Goal: Task Accomplishment & Management: Complete application form

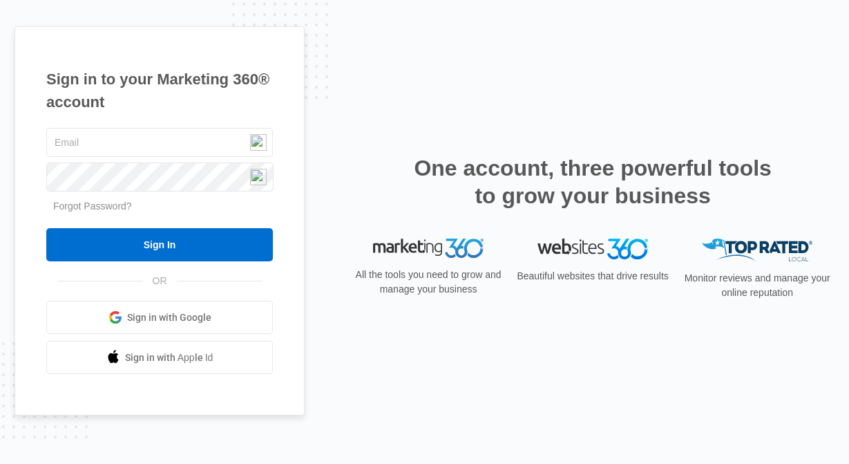
click at [571, 35] on div "Sign in to your Marketing 360® account Forgot Password? Sign In OR" at bounding box center [425, 232] width 820 height 412
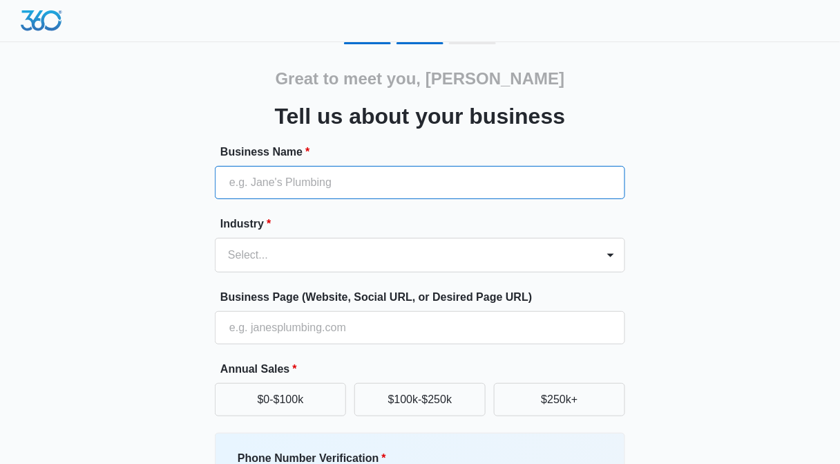
click at [322, 176] on input "Business Name *" at bounding box center [420, 182] width 411 height 33
type input "www.thewhitebarnfl.com"
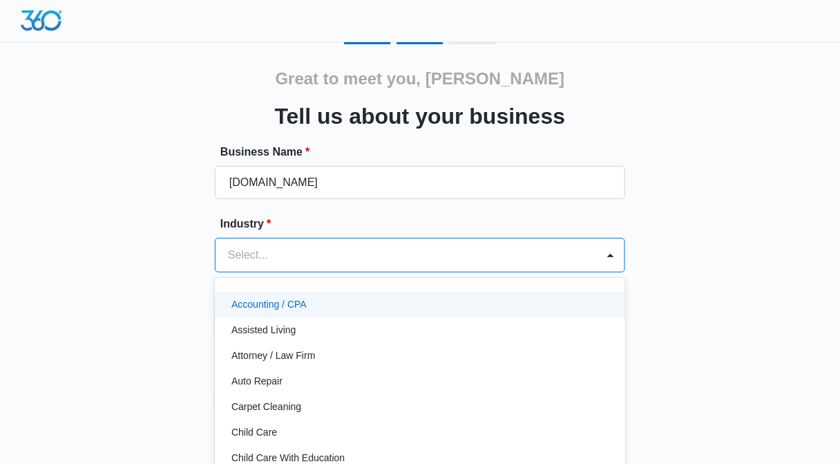
scroll to position [30, 0]
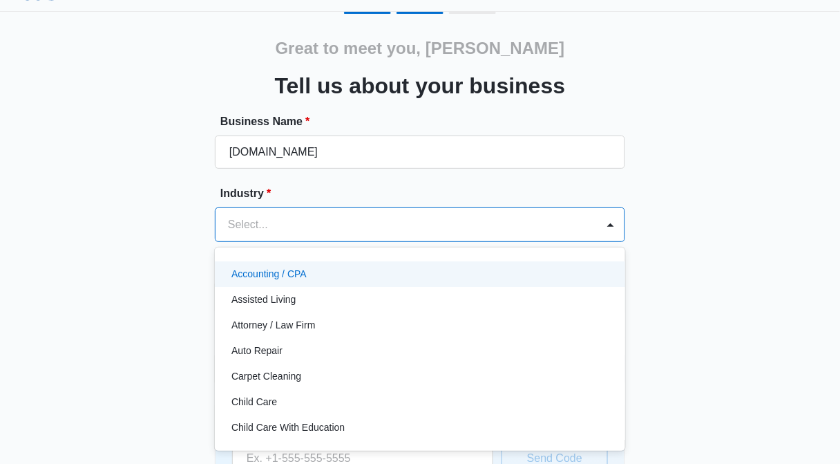
click at [340, 242] on div "49 results available. Use Up and Down to choose options, press Enter to select …" at bounding box center [420, 224] width 411 height 35
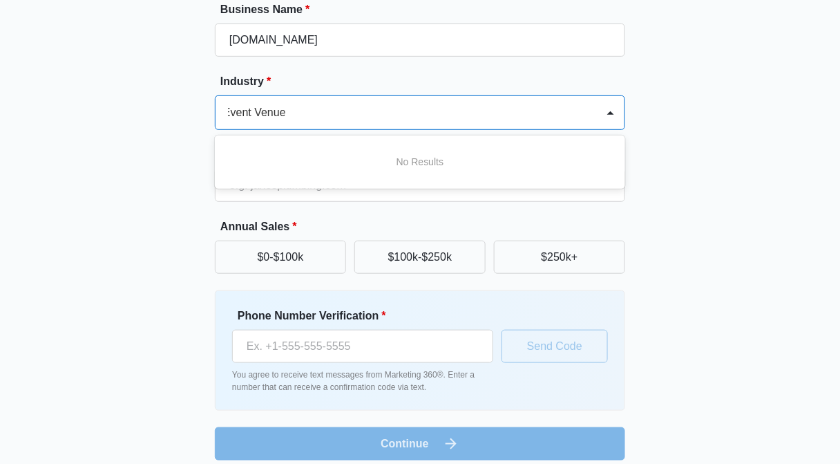
scroll to position [140, 0]
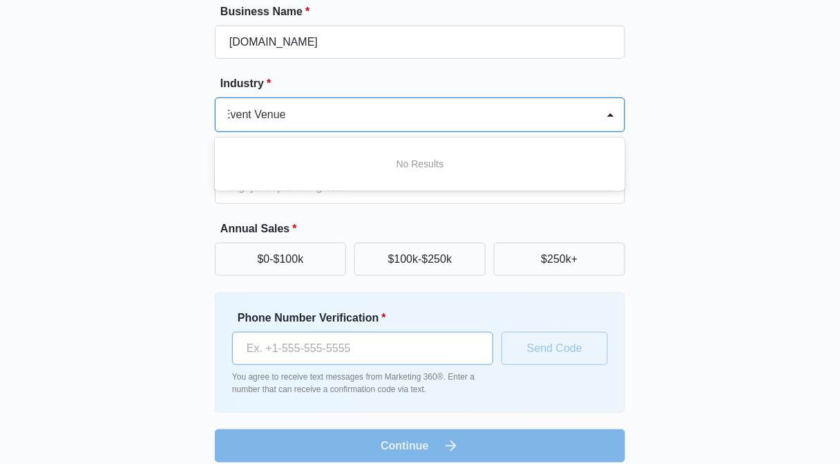
type input "Event Venue"
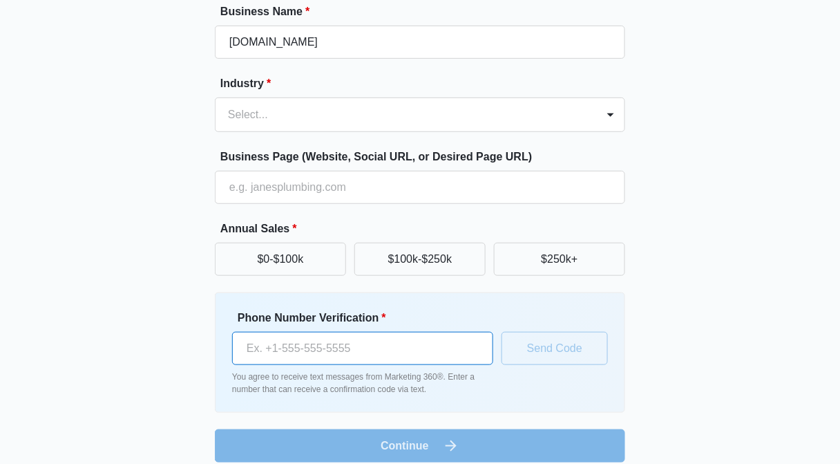
scroll to position [0, 0]
click at [386, 346] on input "Phone Number Verification *" at bounding box center [362, 348] width 261 height 33
type input "(954) 295-8910"
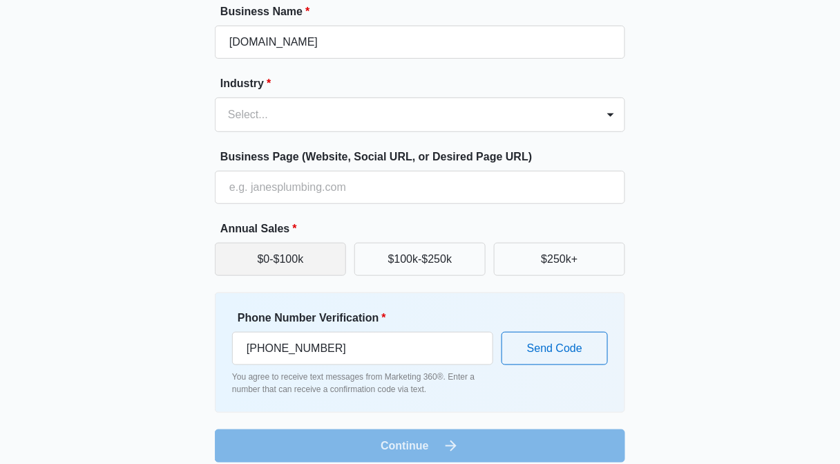
click at [297, 254] on button "$0-$100k" at bounding box center [280, 259] width 131 height 33
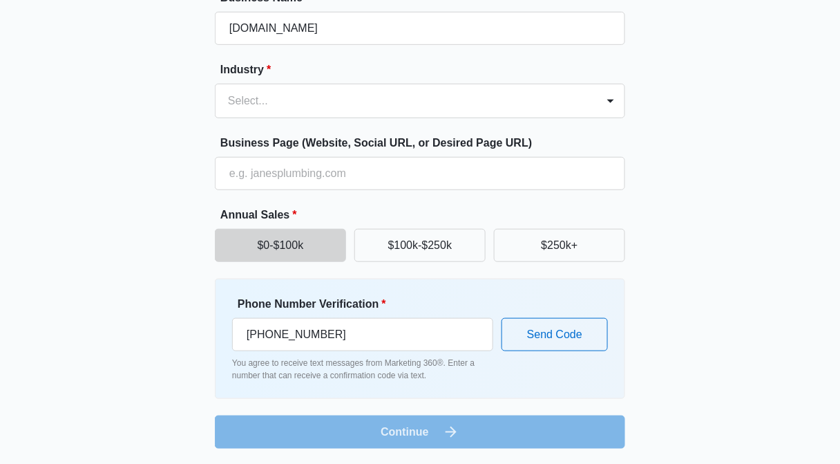
click at [493, 428] on form "Business Name * www.thewhitebarnfl.com Industry * Select... Business Page (Webs…" at bounding box center [420, 219] width 411 height 459
click at [420, 433] on form "Business Name * www.thewhitebarnfl.com Industry * Select... Business Page (Webs…" at bounding box center [420, 219] width 411 height 459
click at [565, 341] on button "Send Code" at bounding box center [555, 334] width 106 height 33
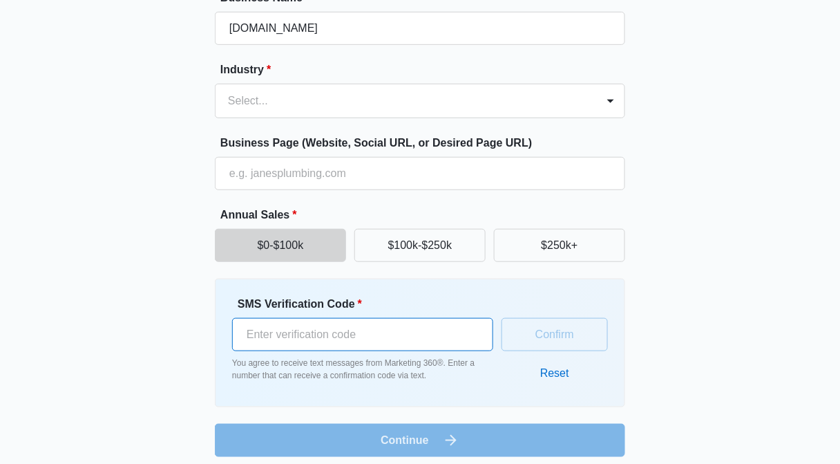
click at [406, 337] on input "SMS Verification Code *" at bounding box center [362, 334] width 261 height 33
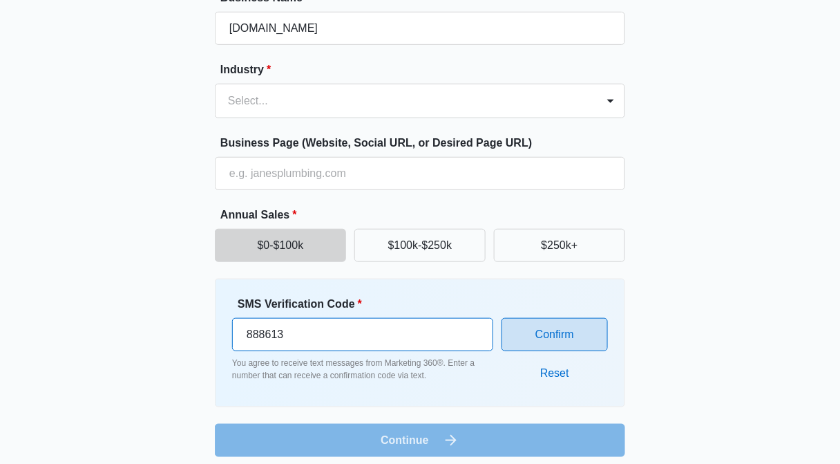
type input "888613"
click at [563, 343] on button "Confirm" at bounding box center [555, 334] width 106 height 33
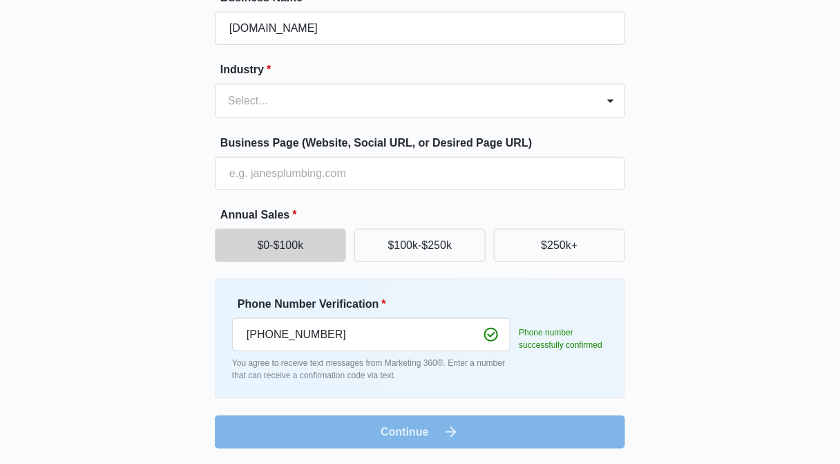
click at [438, 428] on form "Business Name * www.thewhitebarnfl.com Industry * Select... Business Page (Webs…" at bounding box center [420, 219] width 411 height 459
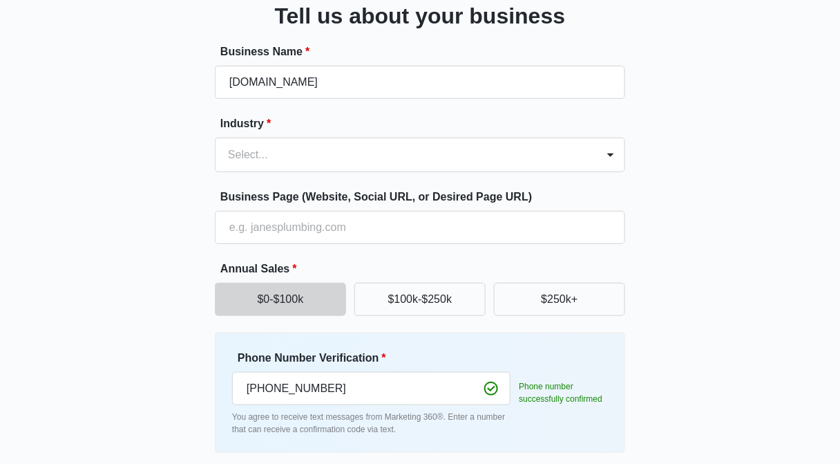
scroll to position [100, 0]
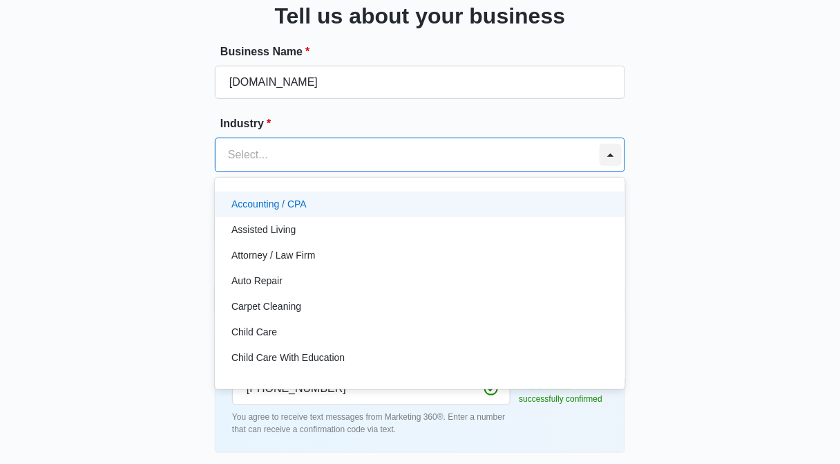
click at [613, 153] on div at bounding box center [611, 155] width 22 height 22
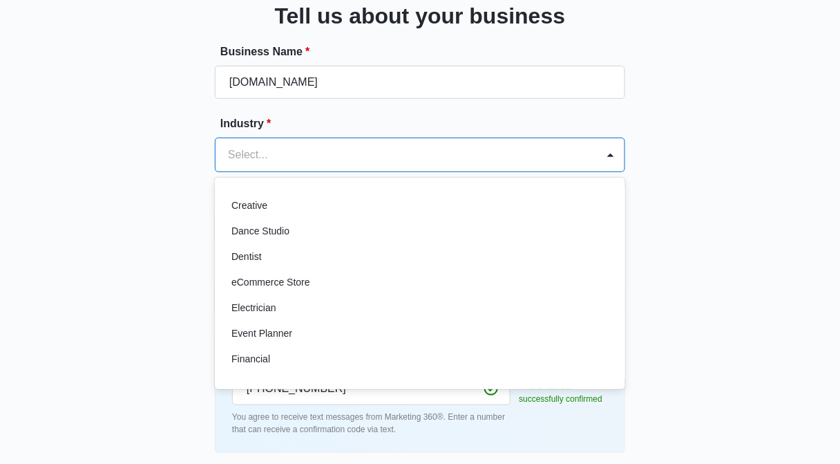
scroll to position [260, 0]
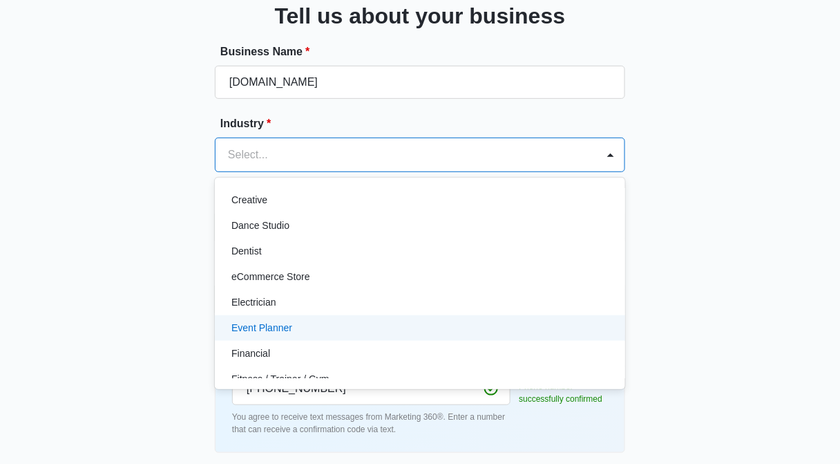
click at [354, 321] on div "Event Planner" at bounding box center [419, 328] width 375 height 15
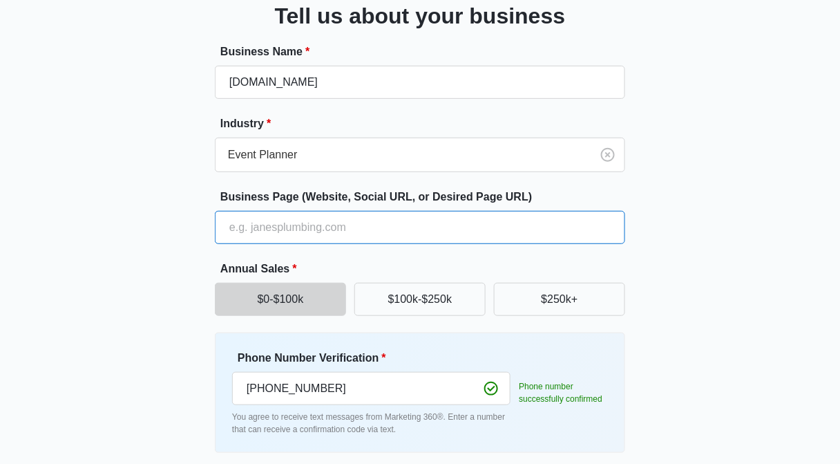
click at [294, 221] on input "Business Page (Website, Social URL, or Desired Page URL)" at bounding box center [420, 227] width 411 height 33
type input "www.thewhitebarnfl.com"
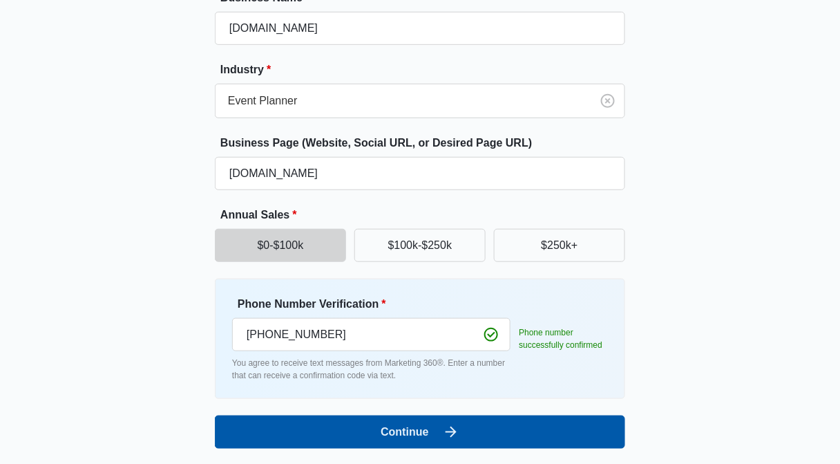
click at [435, 429] on button "Continue" at bounding box center [420, 431] width 411 height 33
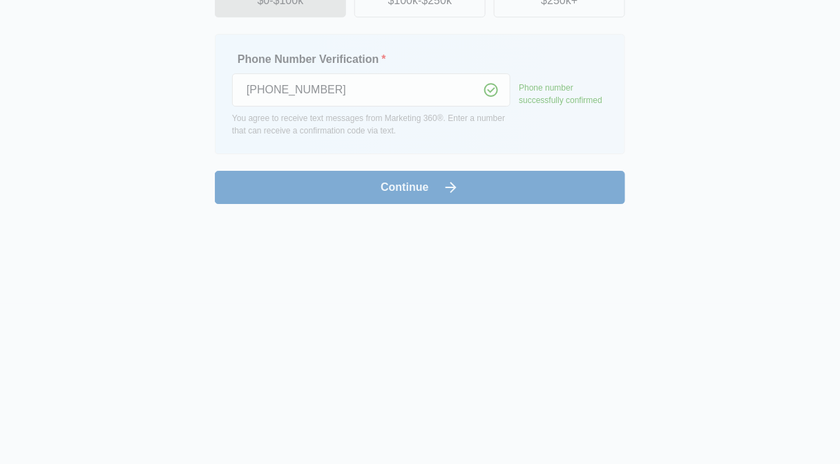
click at [435, 429] on form "Designing a website Content Marketing & SEO Social Media Marketing Digital Adve…" at bounding box center [420, 382] width 376 height 166
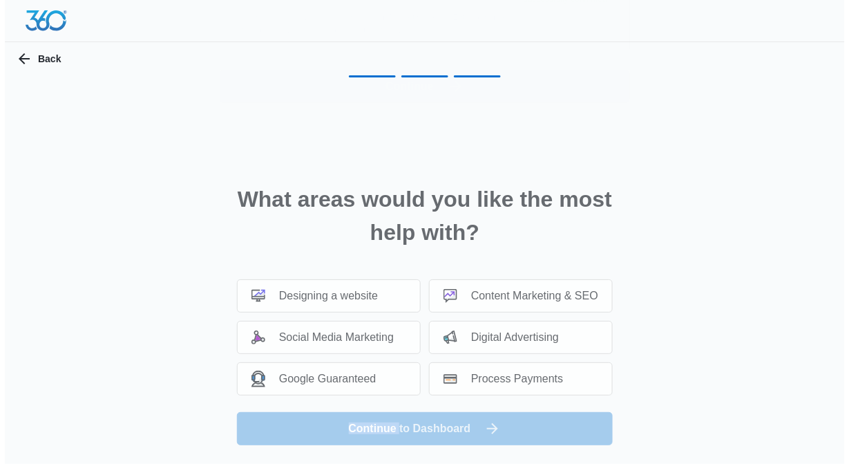
scroll to position [0, 0]
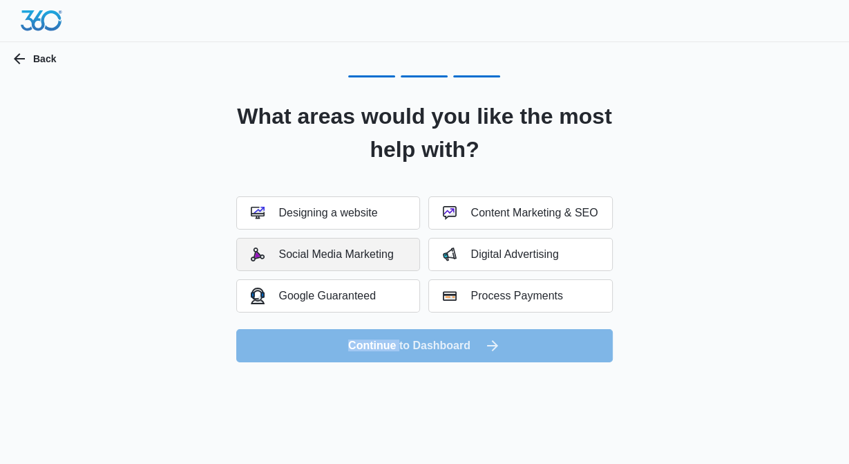
click at [356, 257] on div "Social Media Marketing" at bounding box center [322, 254] width 142 height 14
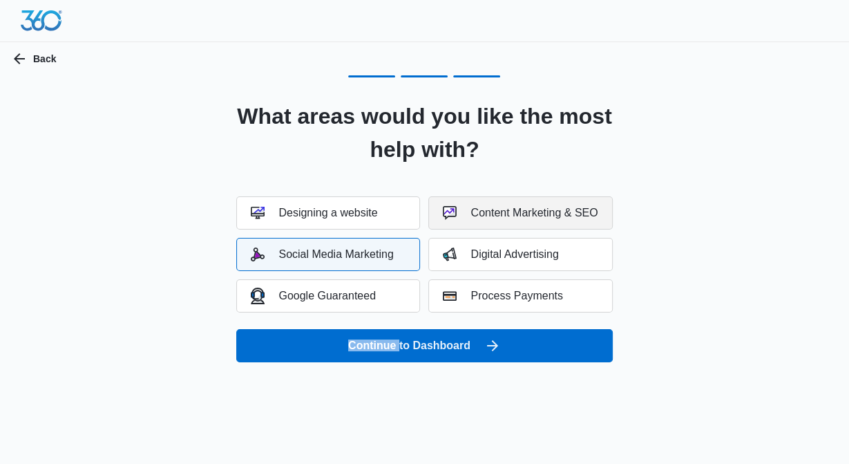
click at [489, 212] on div "Content Marketing & SEO" at bounding box center [520, 213] width 155 height 14
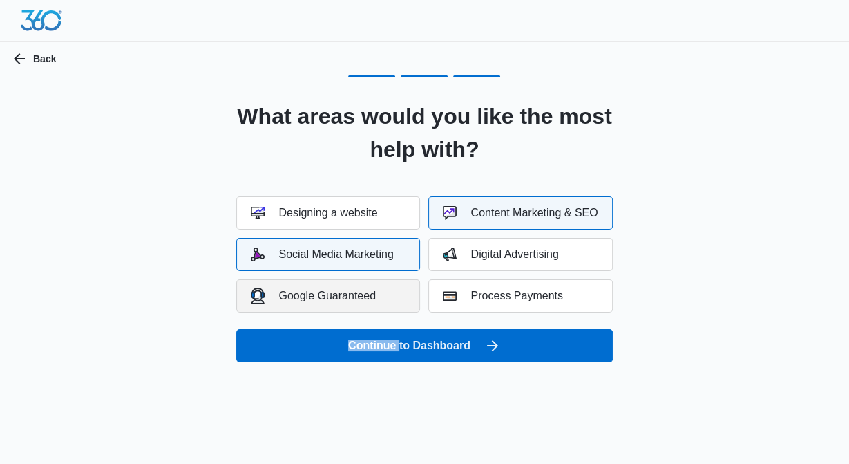
click at [359, 299] on div "Google Guaranteed" at bounding box center [313, 296] width 125 height 16
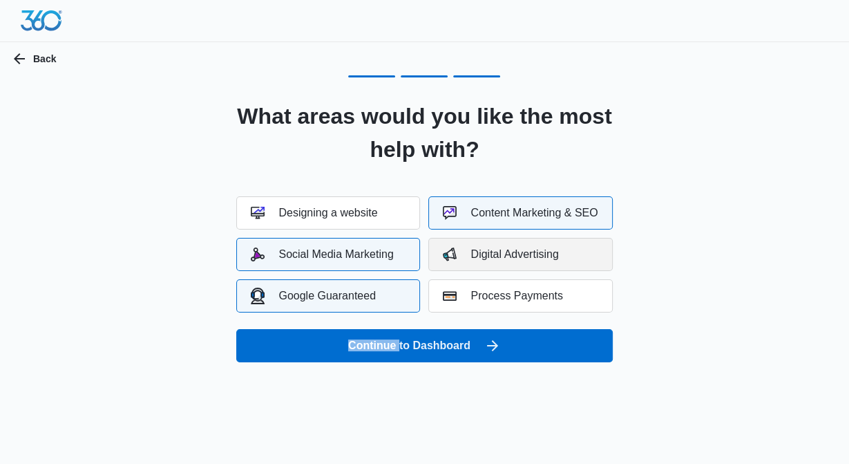
click at [501, 260] on div "Digital Advertising" at bounding box center [500, 254] width 115 height 14
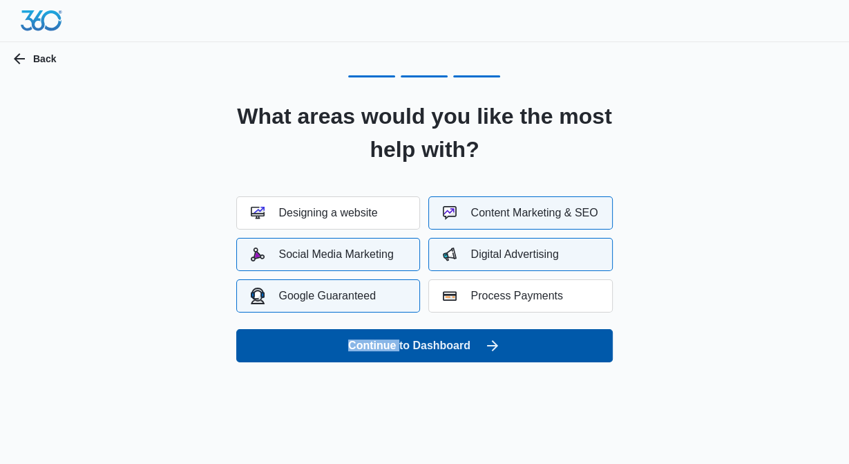
click at [451, 356] on button "Continue to Dashboard" at bounding box center [424, 345] width 376 height 33
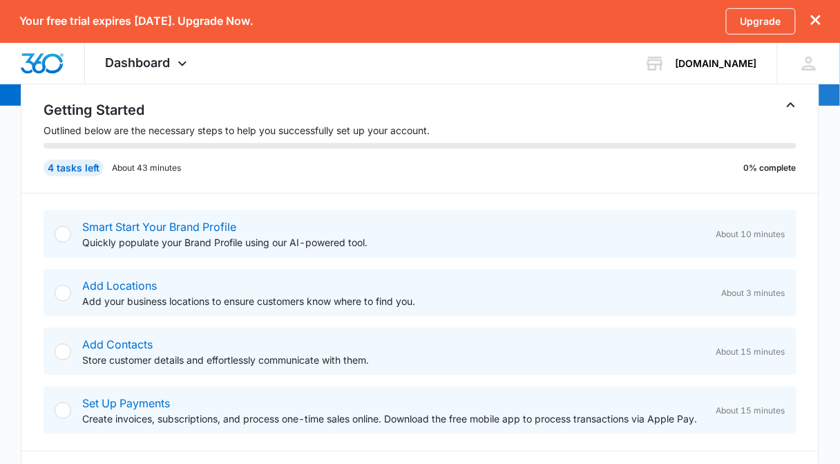
scroll to position [249, 0]
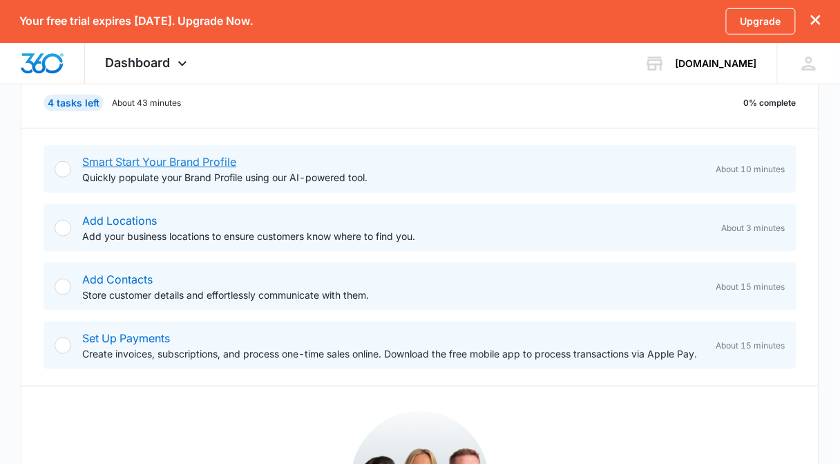
click at [206, 159] on link "Smart Start Your Brand Profile" at bounding box center [159, 162] width 154 height 14
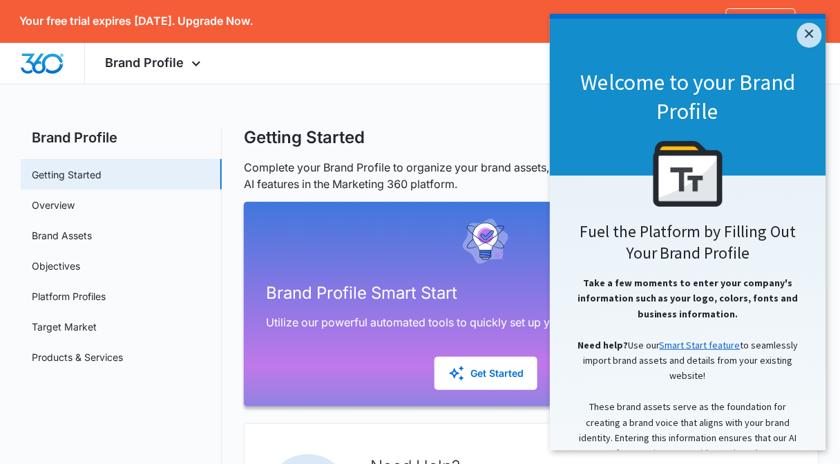
click at [716, 343] on link "Smart Start feature" at bounding box center [699, 344] width 81 height 12
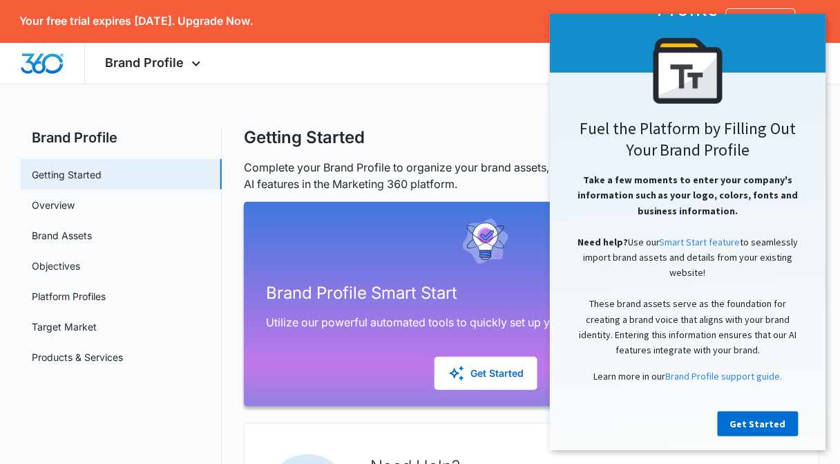
scroll to position [111, 0]
click at [471, 57] on div "Brand Profile Apps Reputation Websites Forms CRM Email Shop Payments POS Ads In…" at bounding box center [420, 63] width 840 height 41
click at [803, 37] on div at bounding box center [687, 70] width 249 height 66
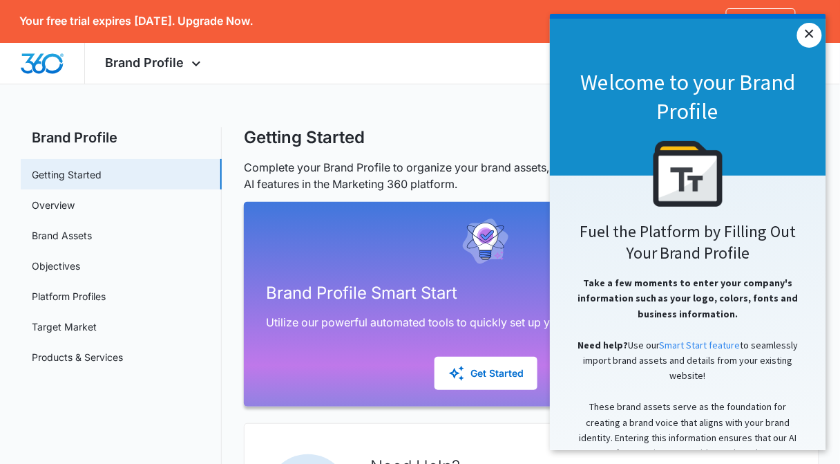
click at [808, 35] on link "×" at bounding box center [809, 34] width 25 height 25
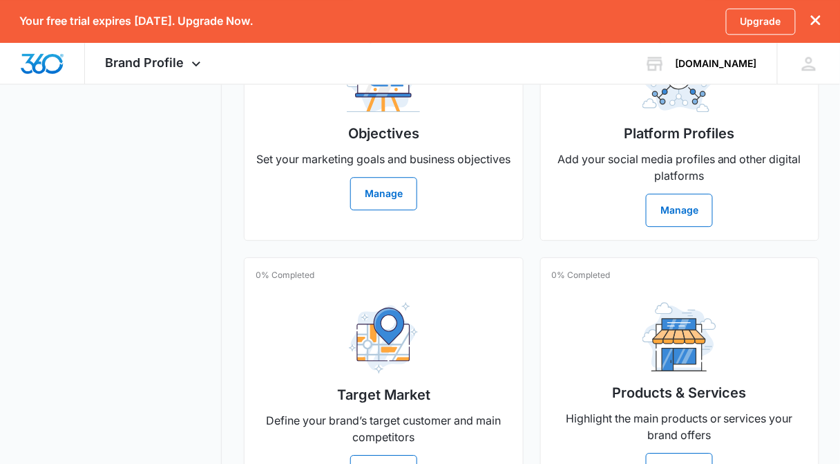
scroll to position [851, 0]
